Goal: Task Accomplishment & Management: Use online tool/utility

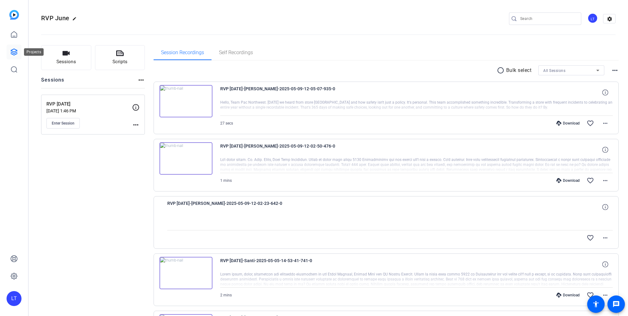
click at [16, 53] on icon at bounding box center [13, 51] width 7 height 7
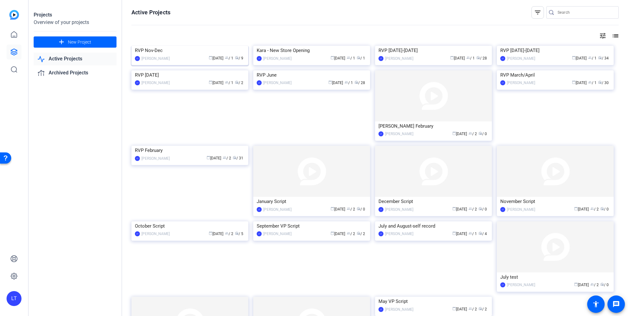
click at [148, 46] on img at bounding box center [189, 46] width 117 height 0
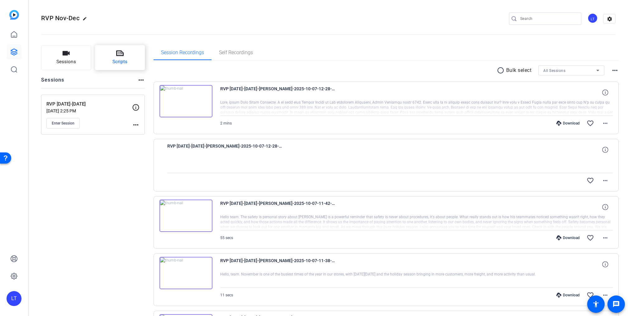
click at [118, 55] on icon at bounding box center [119, 53] width 7 height 7
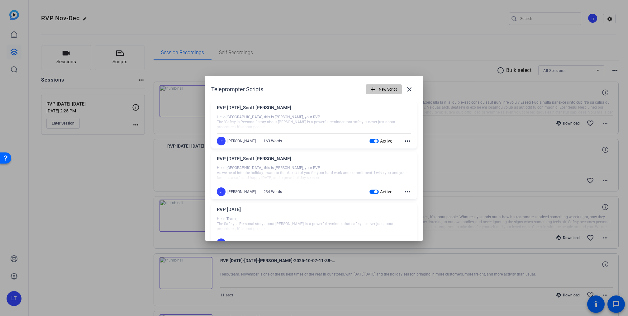
click at [379, 86] on span "New Script" at bounding box center [388, 89] width 18 height 12
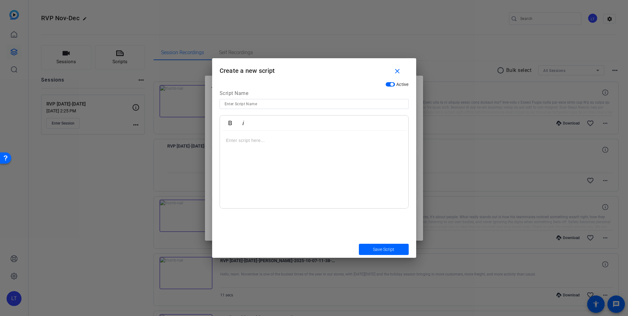
click at [255, 99] on div at bounding box center [314, 104] width 179 height 10
click at [251, 106] on input at bounding box center [314, 103] width 179 height 7
click at [233, 105] on input "RVP Scott Jacobson" at bounding box center [314, 103] width 179 height 7
type input "RVP [DATE]-[PERSON_NAME]"
click at [245, 138] on p at bounding box center [314, 140] width 176 height 7
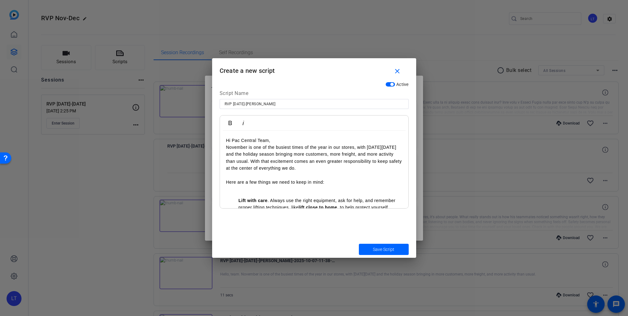
click at [238, 199] on ul "Lift with care . Always use the right equipment, ask for help, and remember pro…" at bounding box center [314, 225] width 176 height 56
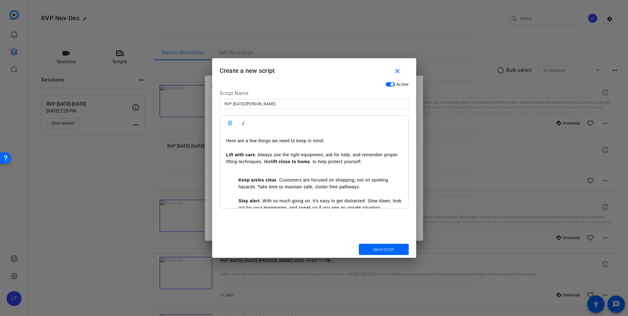
scroll to position [43, 0]
click at [236, 179] on ul "Keep aisles clear . Customers are focused on shopping, not on spotting hazards.…" at bounding box center [314, 189] width 176 height 42
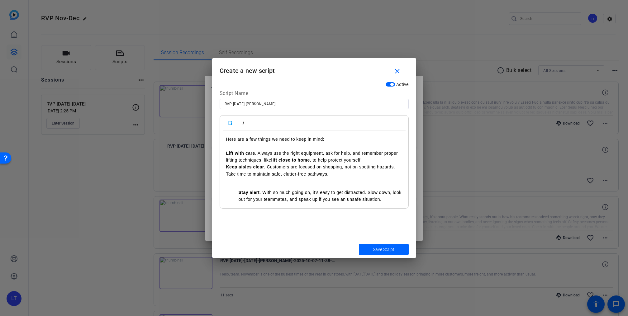
click at [239, 192] on strong "Stay alert" at bounding box center [249, 192] width 21 height 5
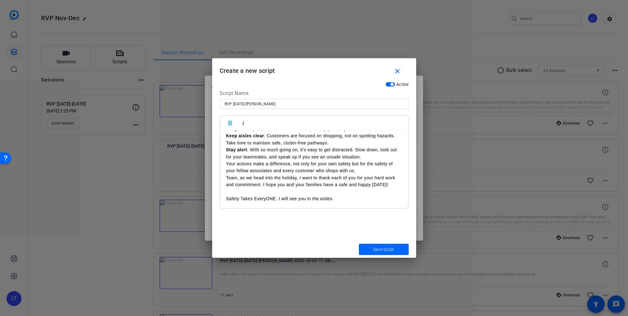
scroll to position [76, 0]
click at [225, 175] on div "Hi Pac Central Team, November is one of the busiest times of the year in our st…" at bounding box center [314, 133] width 188 height 152
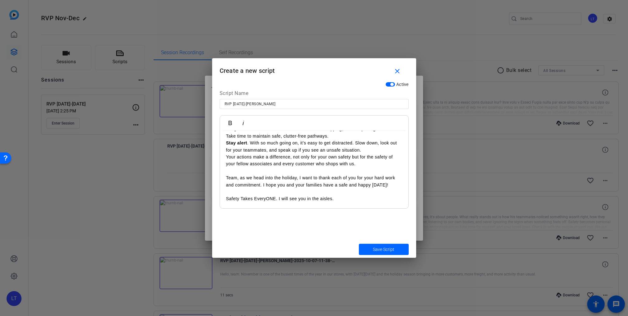
scroll to position [88, 0]
click at [225, 198] on div "Hi Pac Central Team, November is one of the busiest times of the year in our st…" at bounding box center [314, 129] width 188 height 159
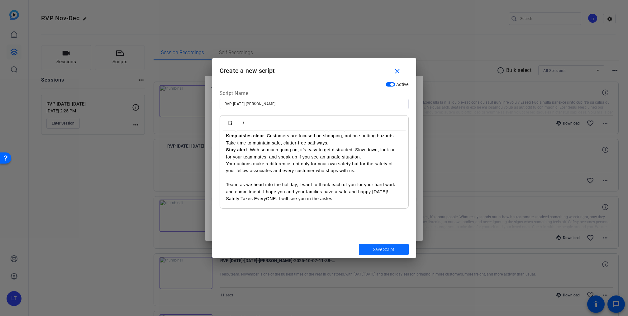
click at [378, 249] on span "Save Script" at bounding box center [383, 249] width 21 height 7
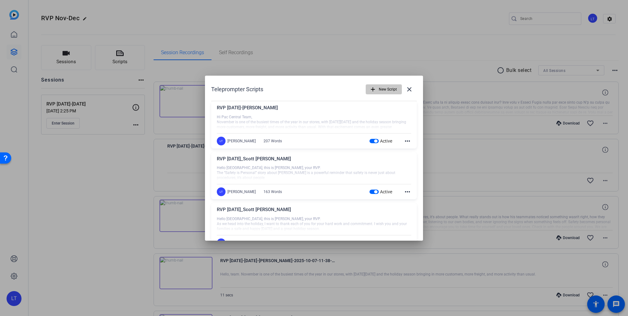
click at [379, 87] on span "New Script" at bounding box center [388, 89] width 18 height 12
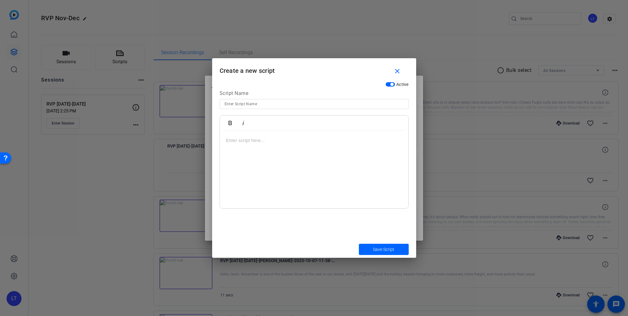
click at [250, 106] on input at bounding box center [314, 103] width 179 height 7
type input "RVP [DATE]-[PERSON_NAME]"
click at [233, 136] on div at bounding box center [314, 170] width 188 height 78
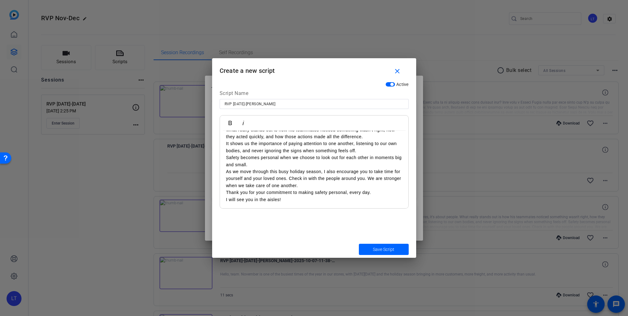
scroll to position [32, 0]
click at [380, 249] on span "Save Script" at bounding box center [383, 249] width 21 height 7
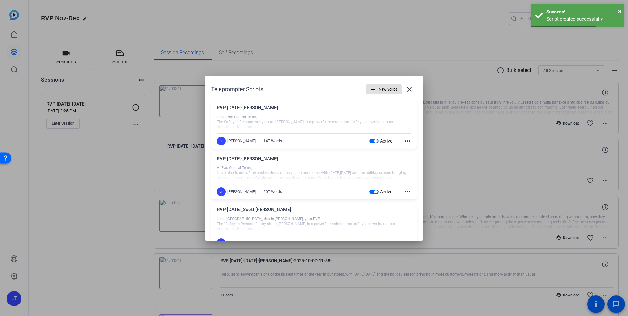
click at [350, 16] on div at bounding box center [314, 158] width 628 height 316
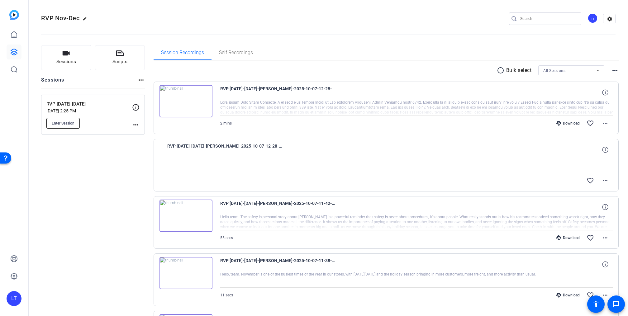
click at [61, 124] on span "Enter Session" at bounding box center [63, 123] width 23 height 5
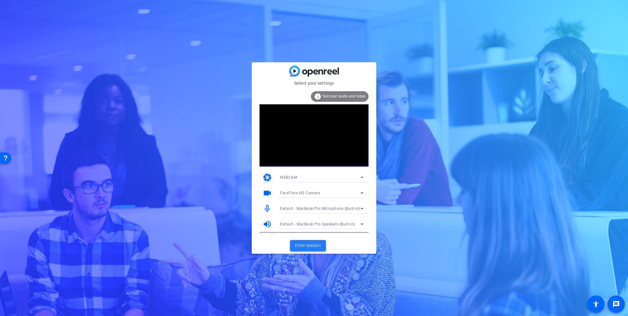
click at [304, 246] on span "Enter session" at bounding box center [308, 245] width 26 height 7
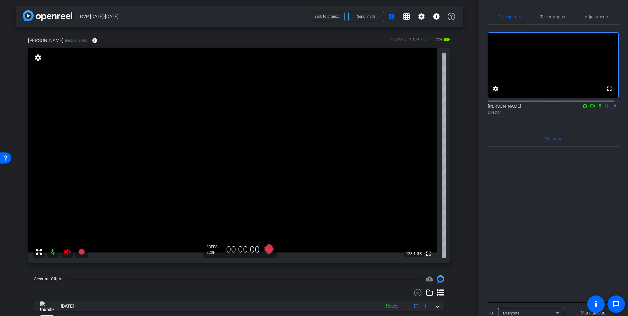
click at [66, 251] on icon at bounding box center [67, 252] width 7 height 6
click at [553, 15] on span "Teleprompter" at bounding box center [553, 17] width 26 height 4
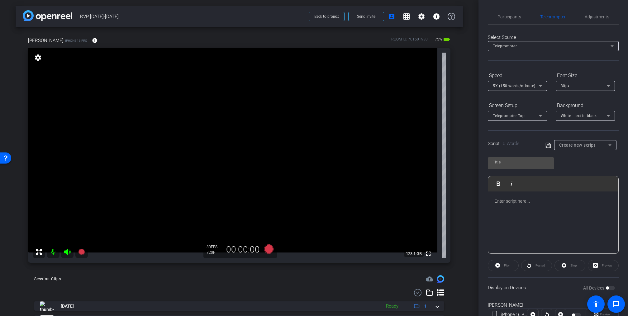
click at [576, 145] on span "Create new script" at bounding box center [577, 145] width 36 height 5
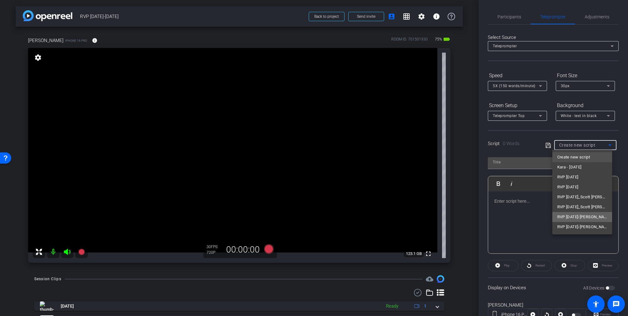
click at [577, 218] on span "RVP [DATE]-[PERSON_NAME]" at bounding box center [582, 216] width 50 height 7
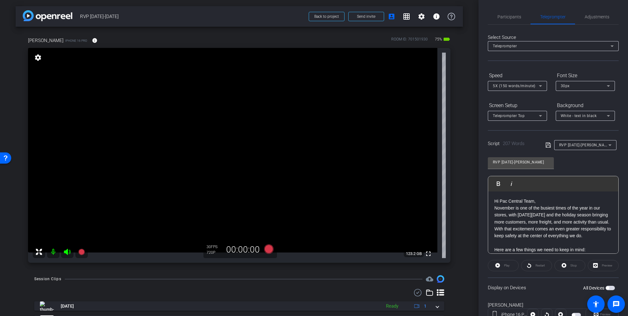
click at [608, 289] on span "button" at bounding box center [610, 288] width 9 height 4
click at [267, 250] on icon at bounding box center [268, 249] width 9 height 9
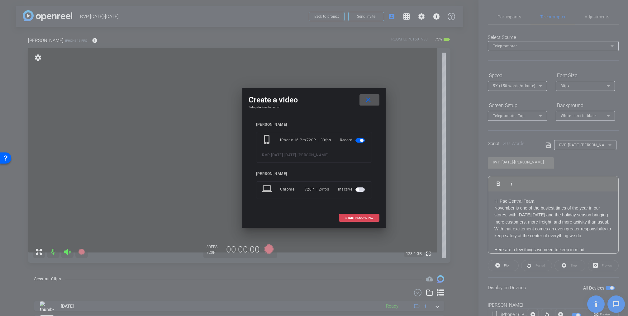
click at [362, 216] on span "START RECORDING" at bounding box center [358, 217] width 27 height 3
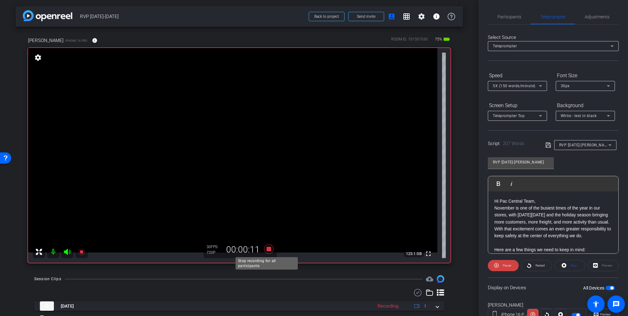
click at [267, 249] on icon at bounding box center [268, 249] width 9 height 9
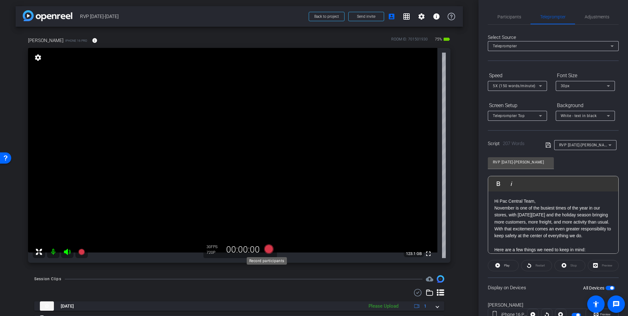
click at [267, 249] on icon at bounding box center [268, 249] width 9 height 9
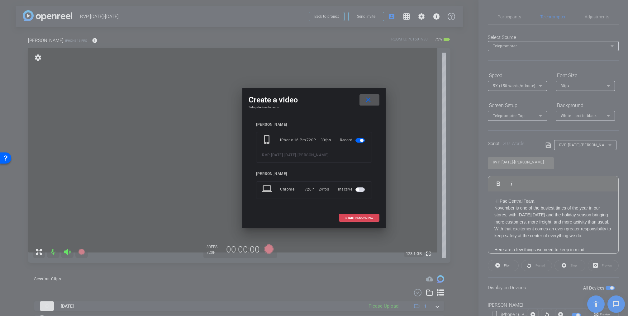
click at [354, 219] on span "START RECORDING" at bounding box center [358, 217] width 27 height 3
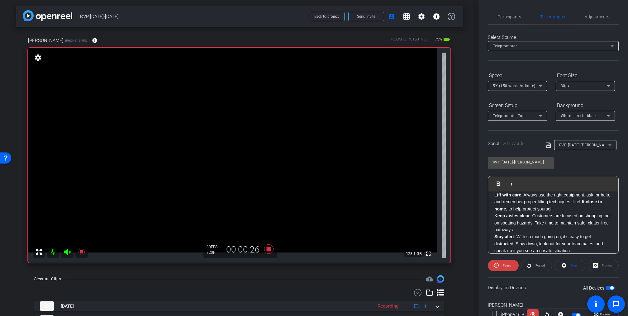
scroll to position [69, 0]
click at [508, 264] on span "Pause" at bounding box center [507, 265] width 8 height 3
click at [507, 265] on span "Play" at bounding box center [507, 265] width 6 height 3
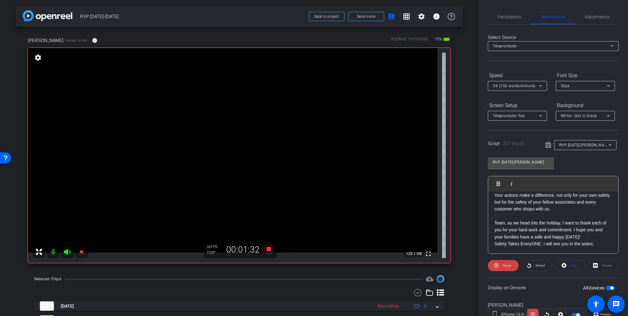
scroll to position [138, 0]
click at [266, 249] on icon at bounding box center [268, 249] width 9 height 9
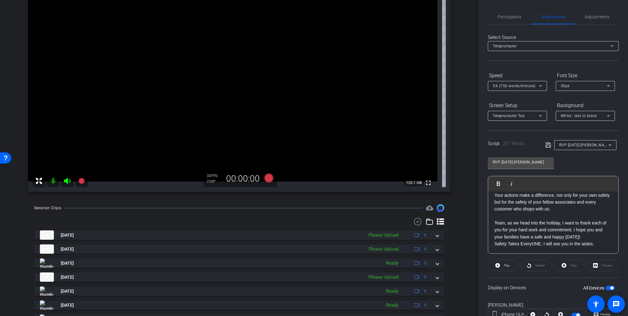
scroll to position [70, 0]
click at [510, 88] on div "5X (150 words/minute)" at bounding box center [516, 86] width 46 height 8
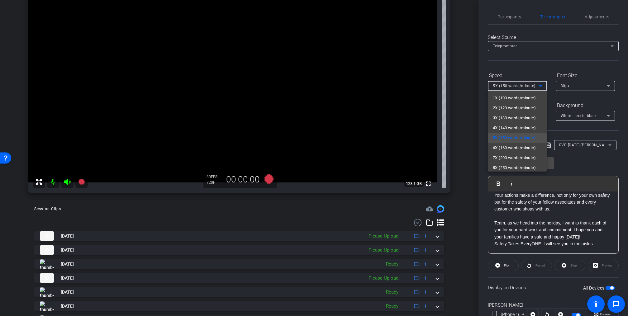
click at [506, 126] on span "4X (140 words/minute)" at bounding box center [514, 127] width 43 height 7
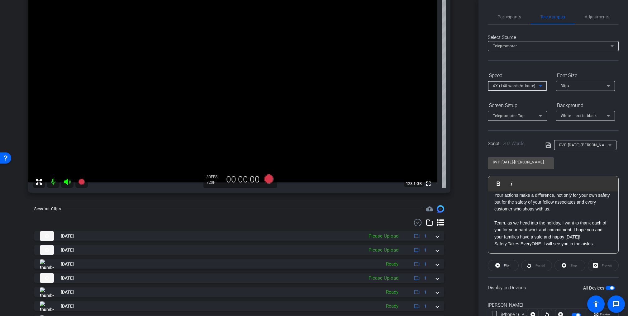
click at [458, 109] on div "[PERSON_NAME] iPhone 16 Pro info ROOM ID: 701501930 75% battery_std fullscreen …" at bounding box center [239, 78] width 447 height 242
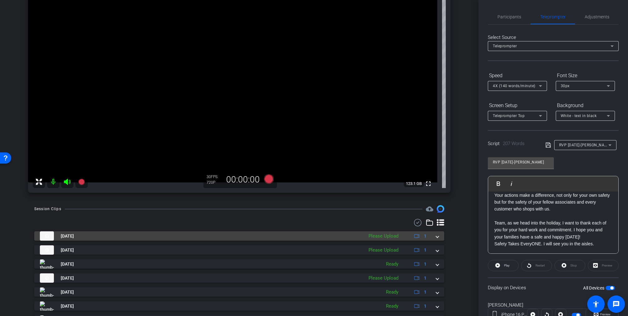
click at [383, 237] on div "Please Upload" at bounding box center [383, 236] width 36 height 7
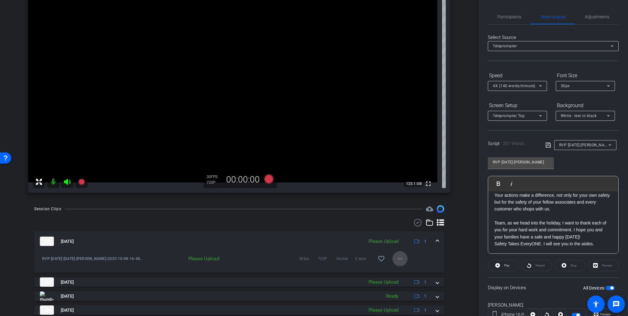
click at [396, 259] on mat-icon "more_horiz" at bounding box center [399, 258] width 7 height 7
click at [396, 271] on span "Upload" at bounding box center [405, 271] width 25 height 7
click at [567, 147] on span "RVP [DATE]-[PERSON_NAME]" at bounding box center [585, 144] width 52 height 5
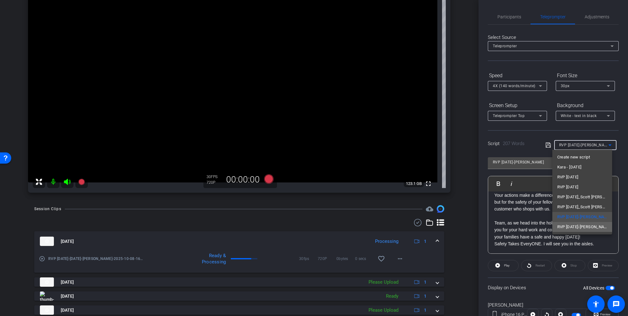
click at [576, 226] on span "RVP [DATE]-[PERSON_NAME]" at bounding box center [582, 226] width 50 height 7
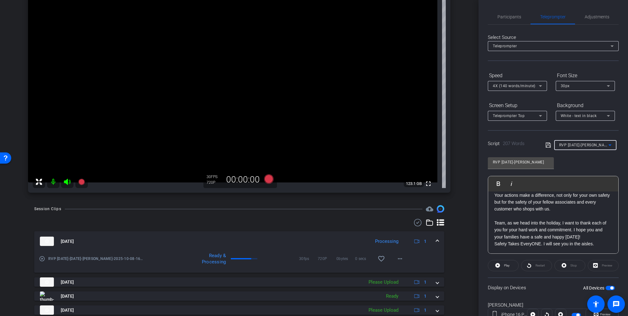
type input "RVP [DATE]-[PERSON_NAME]"
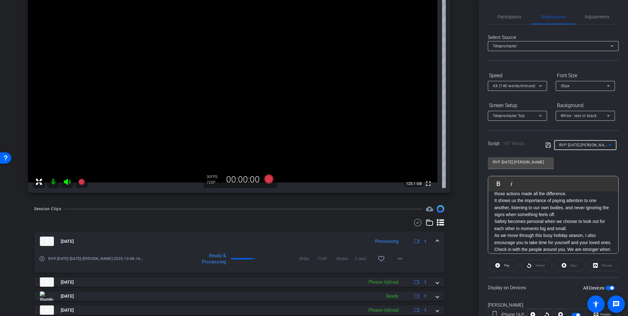
scroll to position [0, 0]
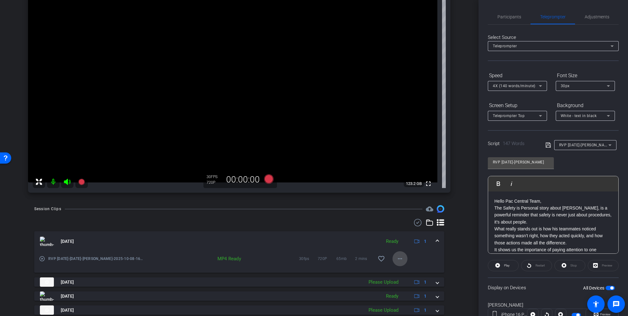
click at [396, 259] on mat-icon "more_horiz" at bounding box center [399, 258] width 7 height 7
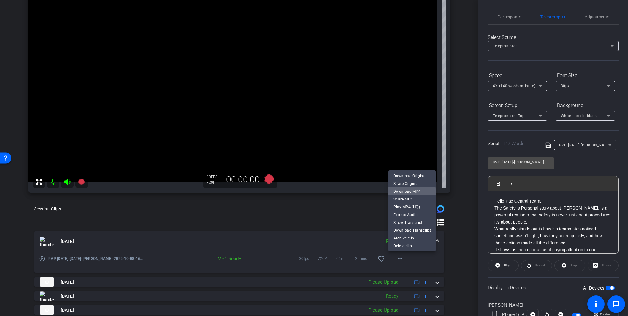
click at [412, 192] on span "Download MP4" at bounding box center [411, 191] width 37 height 7
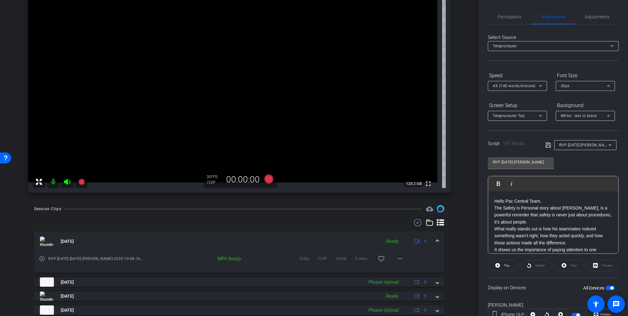
click at [66, 181] on icon at bounding box center [67, 182] width 7 height 6
click at [67, 182] on icon at bounding box center [67, 182] width 7 height 6
click at [68, 181] on icon at bounding box center [67, 182] width 7 height 6
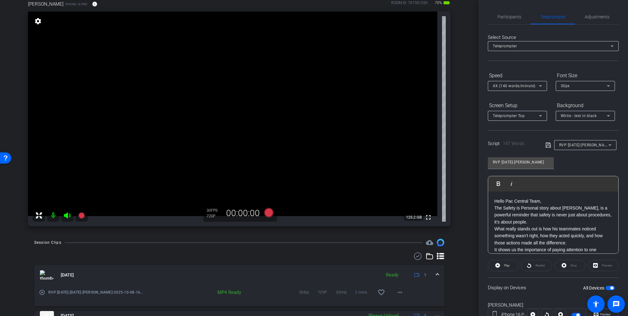
scroll to position [35, 0]
click at [610, 287] on span "button" at bounding box center [611, 288] width 3 height 3
click at [606, 287] on span "button" at bounding box center [610, 288] width 9 height 4
click at [539, 202] on p "Hello Pac Central Team," at bounding box center [553, 201] width 118 height 7
click at [268, 214] on icon at bounding box center [268, 214] width 9 height 9
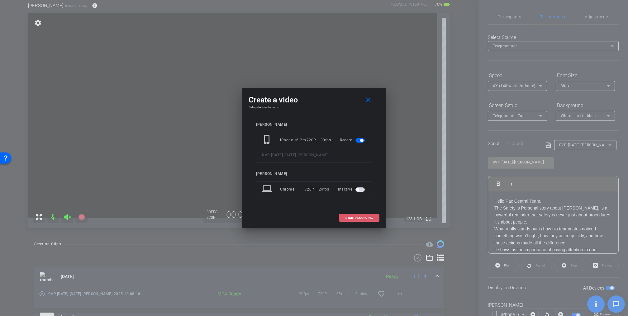
click at [367, 214] on span at bounding box center [359, 218] width 40 height 15
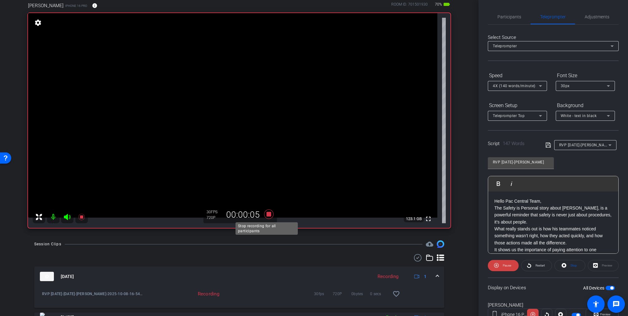
click at [267, 214] on icon at bounding box center [268, 214] width 9 height 9
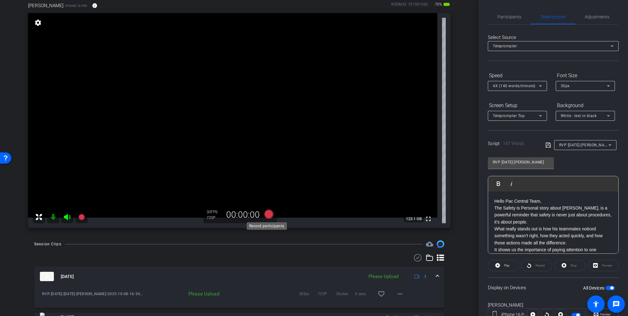
click at [266, 214] on icon at bounding box center [268, 214] width 9 height 9
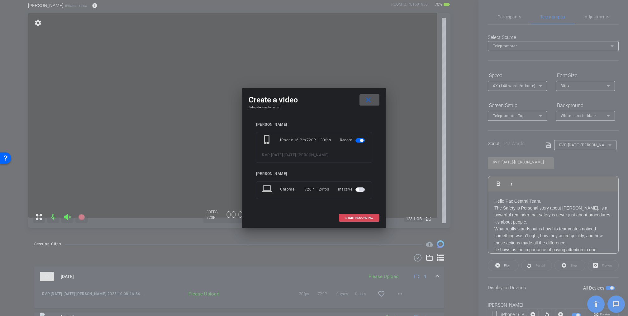
click at [354, 218] on span "START RECORDING" at bounding box center [358, 217] width 27 height 3
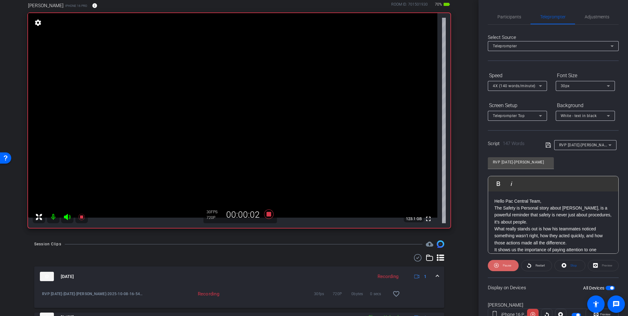
click at [506, 264] on span "Pause" at bounding box center [507, 265] width 8 height 3
click at [509, 264] on span "Play" at bounding box center [507, 265] width 6 height 3
click at [505, 262] on span "Pause" at bounding box center [506, 265] width 10 height 9
click at [505, 262] on span "Play" at bounding box center [505, 265] width 7 height 9
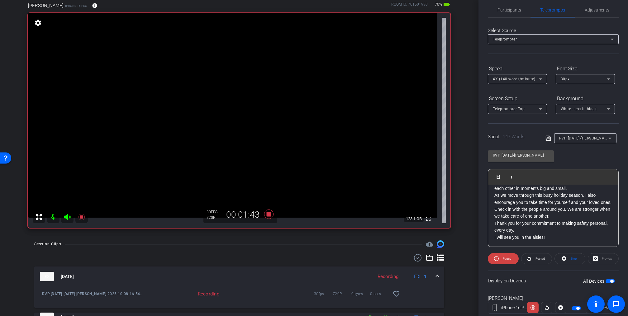
scroll to position [7, 0]
click at [268, 215] on icon at bounding box center [268, 214] width 9 height 9
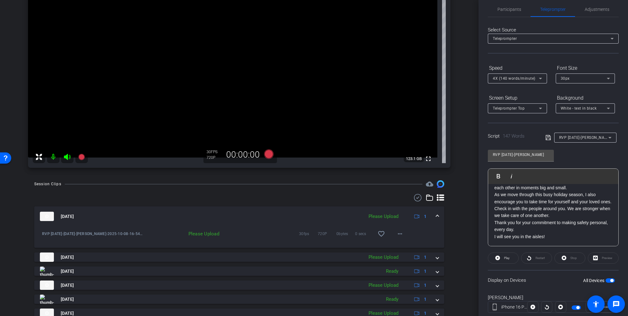
scroll to position [99, 0]
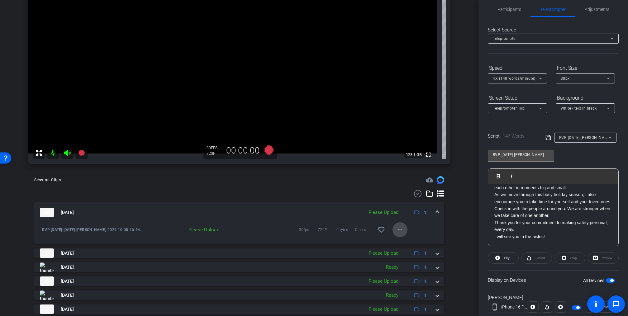
click at [396, 230] on mat-icon "more_horiz" at bounding box center [399, 229] width 7 height 7
click at [398, 242] on span "Upload" at bounding box center [405, 242] width 25 height 7
click at [69, 151] on icon at bounding box center [67, 152] width 7 height 7
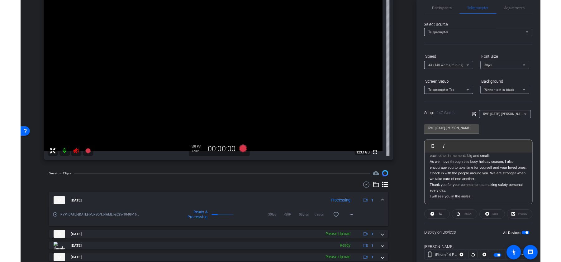
scroll to position [68, 0]
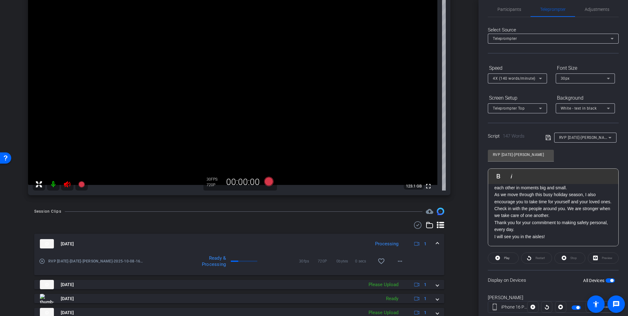
click at [67, 182] on icon at bounding box center [67, 184] width 7 height 6
click at [396, 260] on mat-icon "more_horiz" at bounding box center [399, 261] width 7 height 7
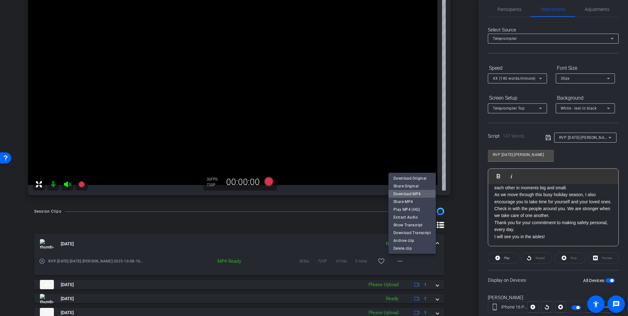
click at [409, 194] on span "Download MP4" at bounding box center [411, 193] width 37 height 7
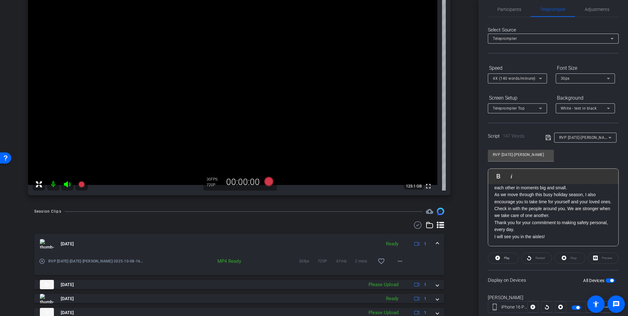
click at [68, 183] on icon at bounding box center [67, 184] width 7 height 6
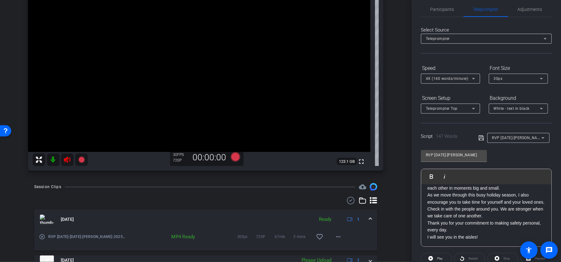
click at [70, 161] on icon at bounding box center [67, 159] width 7 height 6
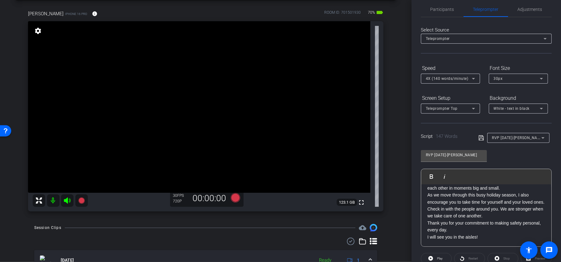
scroll to position [26, 0]
